Goal: Find specific page/section: Find specific page/section

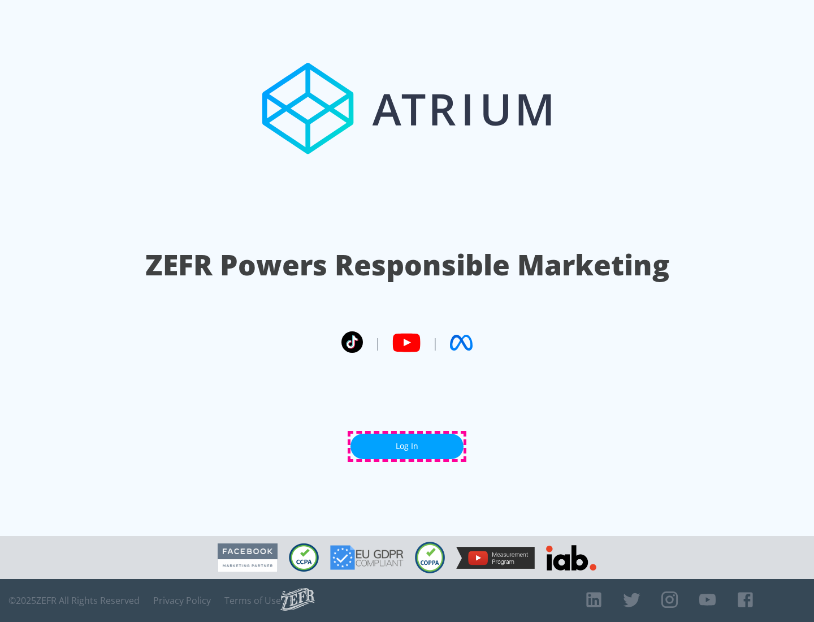
click at [407, 446] on link "Log In" at bounding box center [407, 446] width 113 height 25
